Goal: Transaction & Acquisition: Purchase product/service

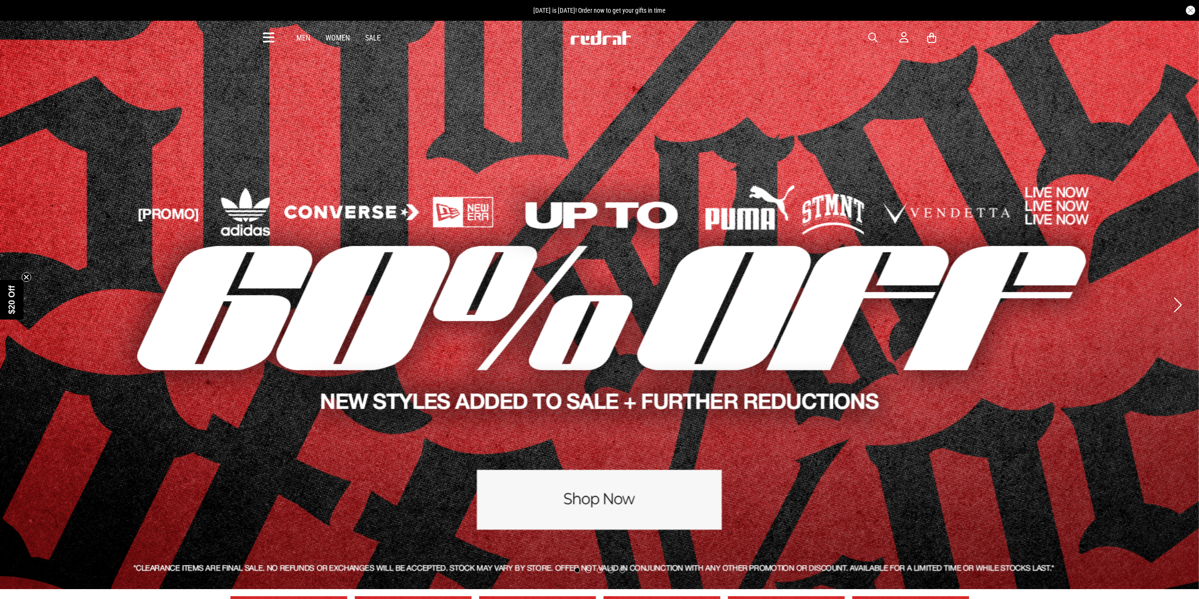
click at [878, 38] on button "button" at bounding box center [877, 37] width 19 height 11
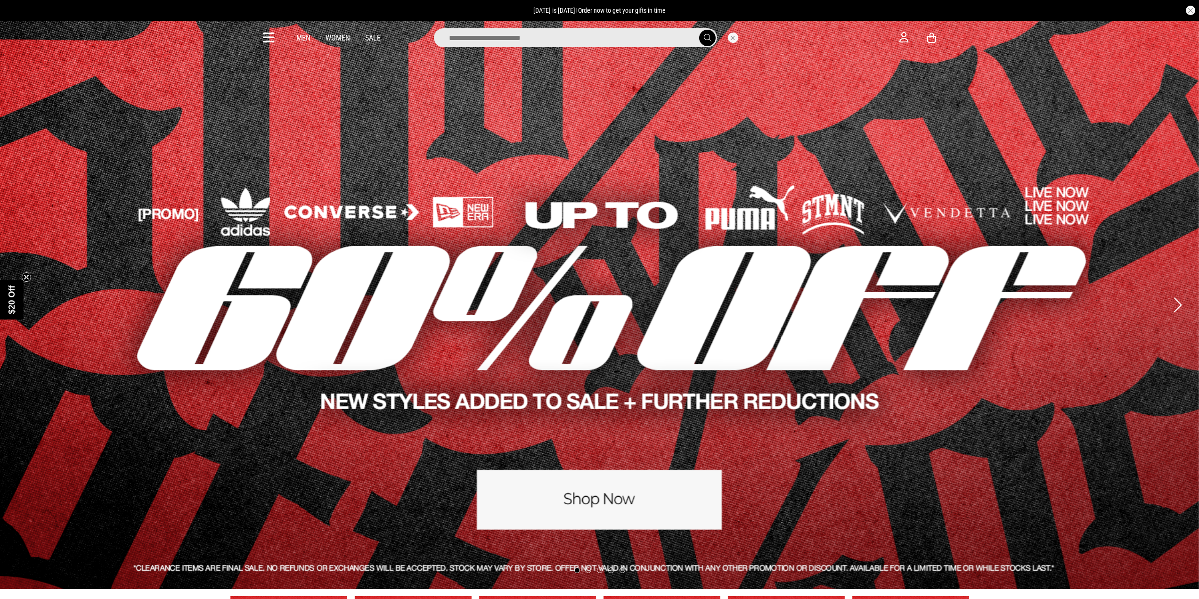
click at [599, 31] on input "search" at bounding box center [575, 37] width 283 height 19
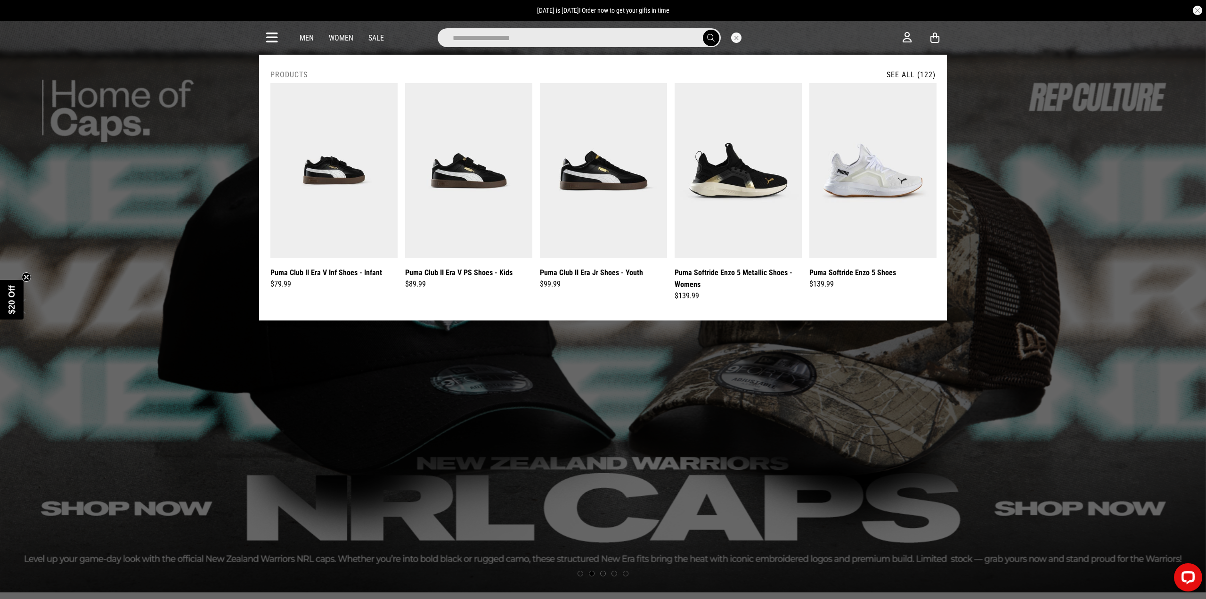
type input "**********"
click at [703, 30] on button "submit" at bounding box center [711, 38] width 16 height 16
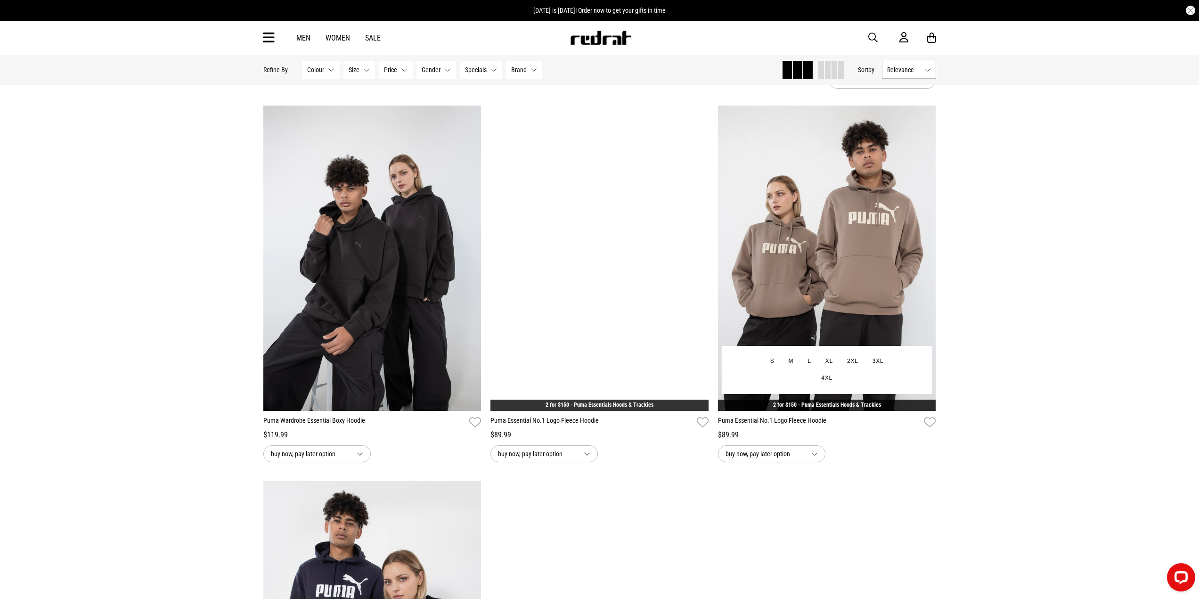
scroll to position [47, 0]
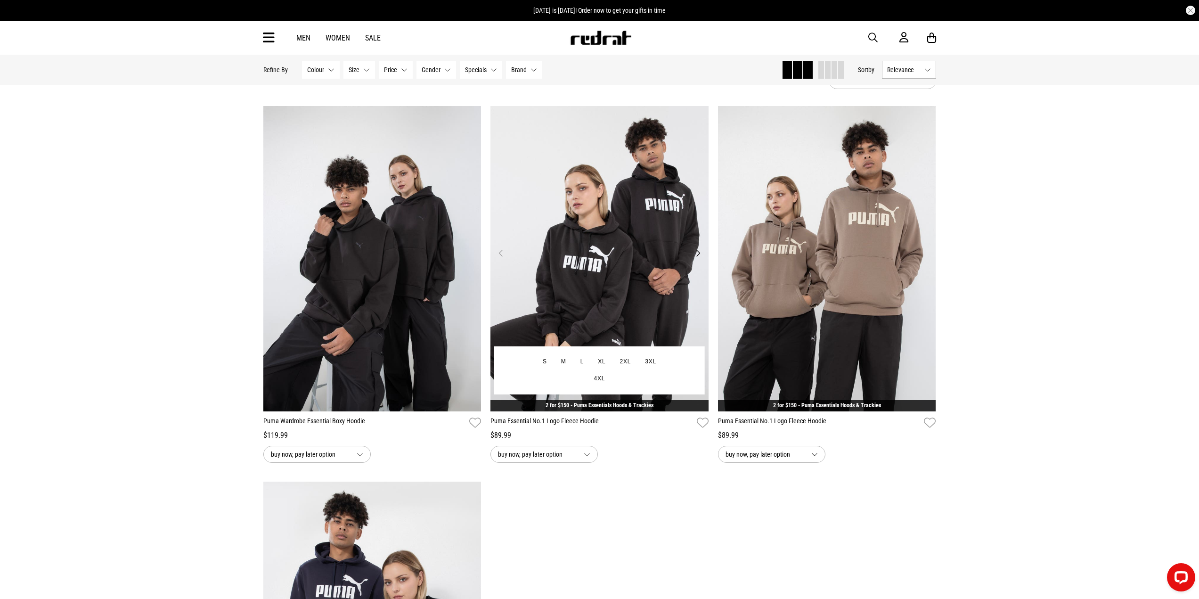
click at [592, 214] on img at bounding box center [599, 258] width 218 height 305
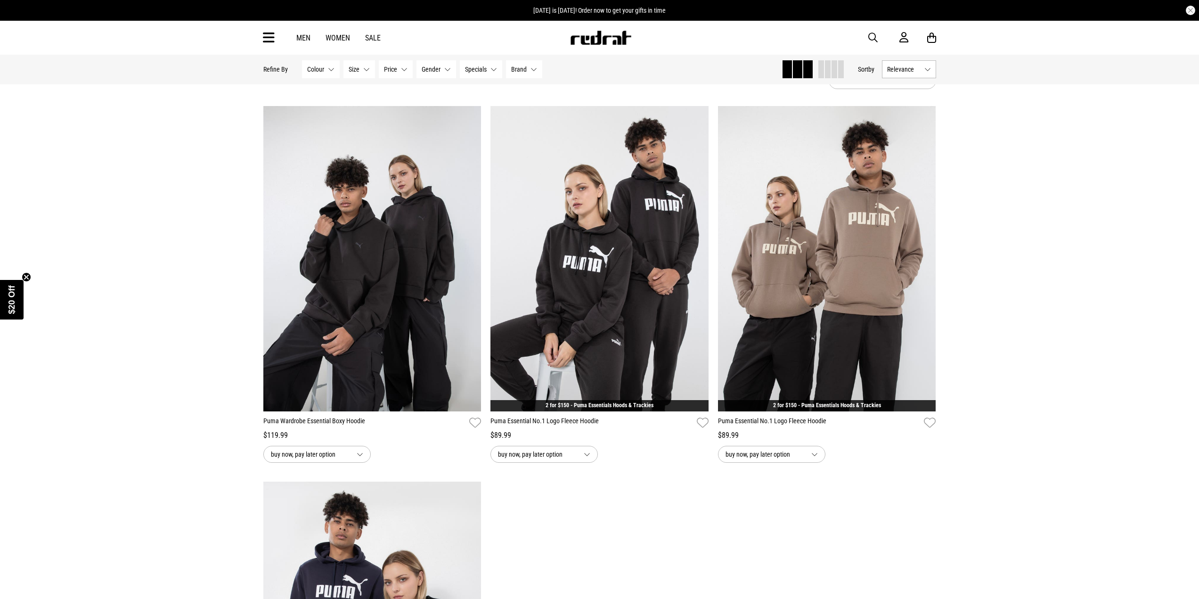
click at [405, 254] on img at bounding box center [372, 258] width 218 height 305
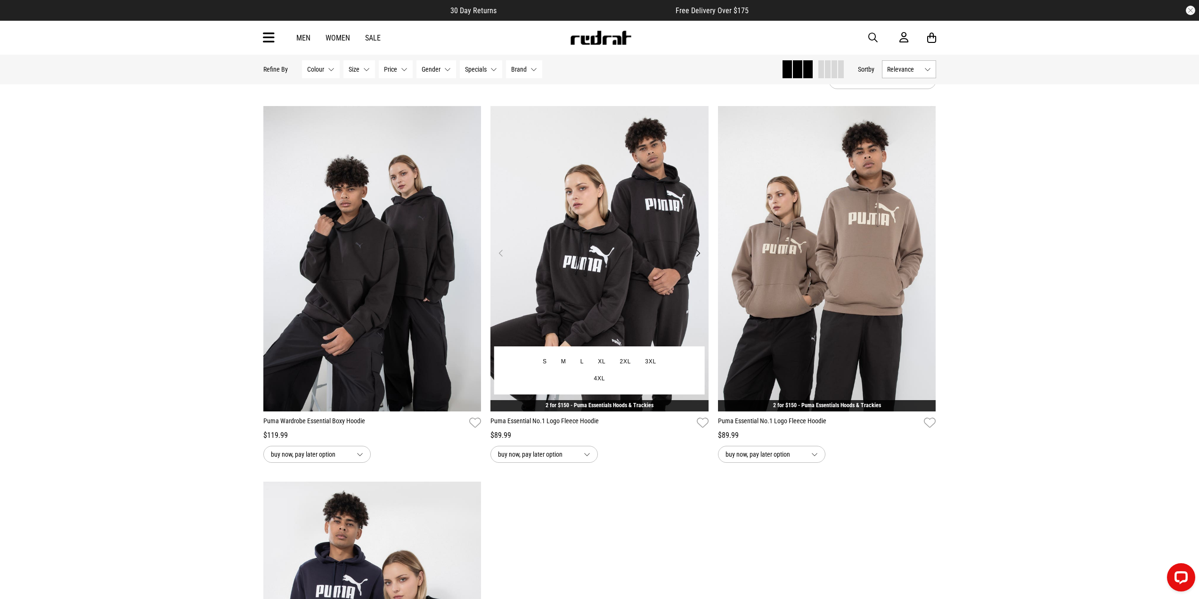
click at [584, 291] on img at bounding box center [599, 258] width 218 height 305
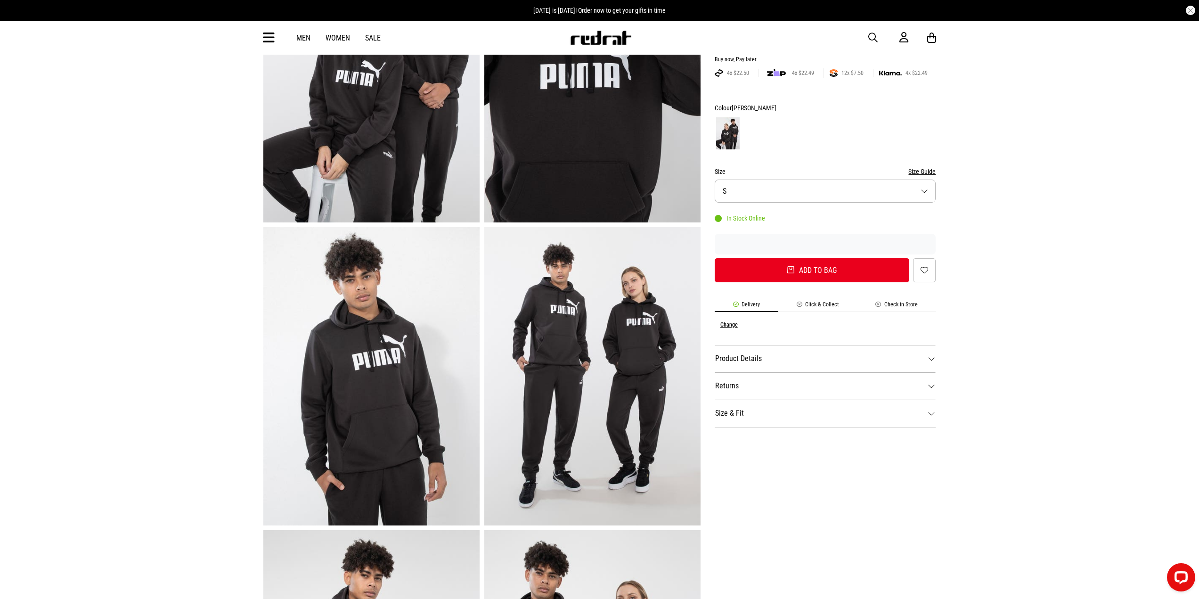
scroll to position [47, 0]
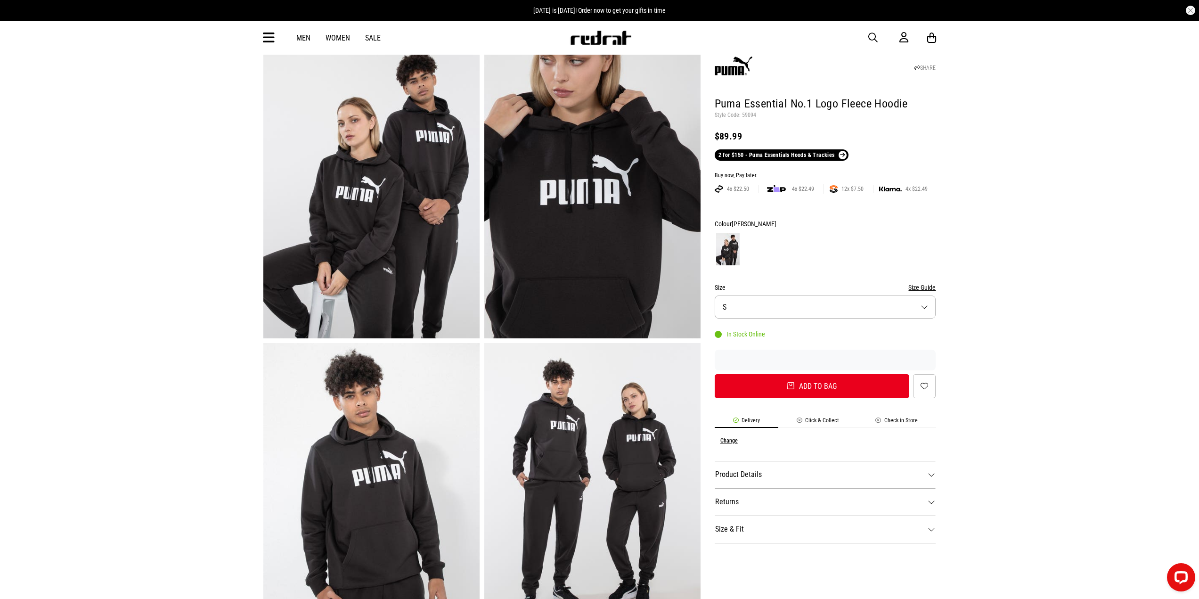
click at [560, 234] on img at bounding box center [592, 189] width 216 height 298
